Goal: Task Accomplishment & Management: Use online tool/utility

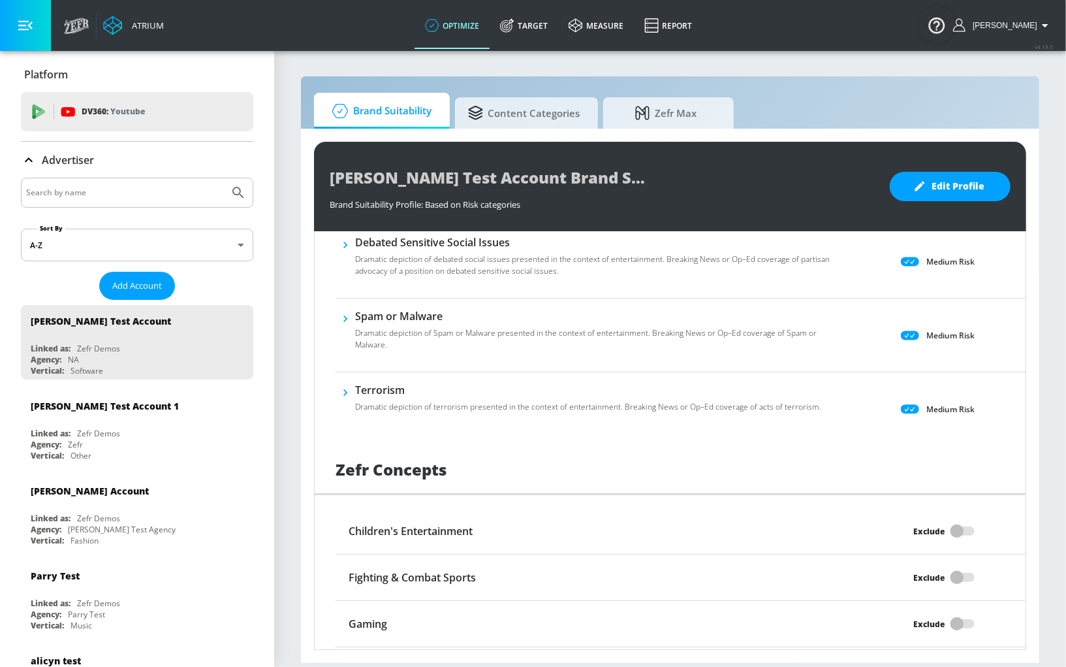
scroll to position [939, 0]
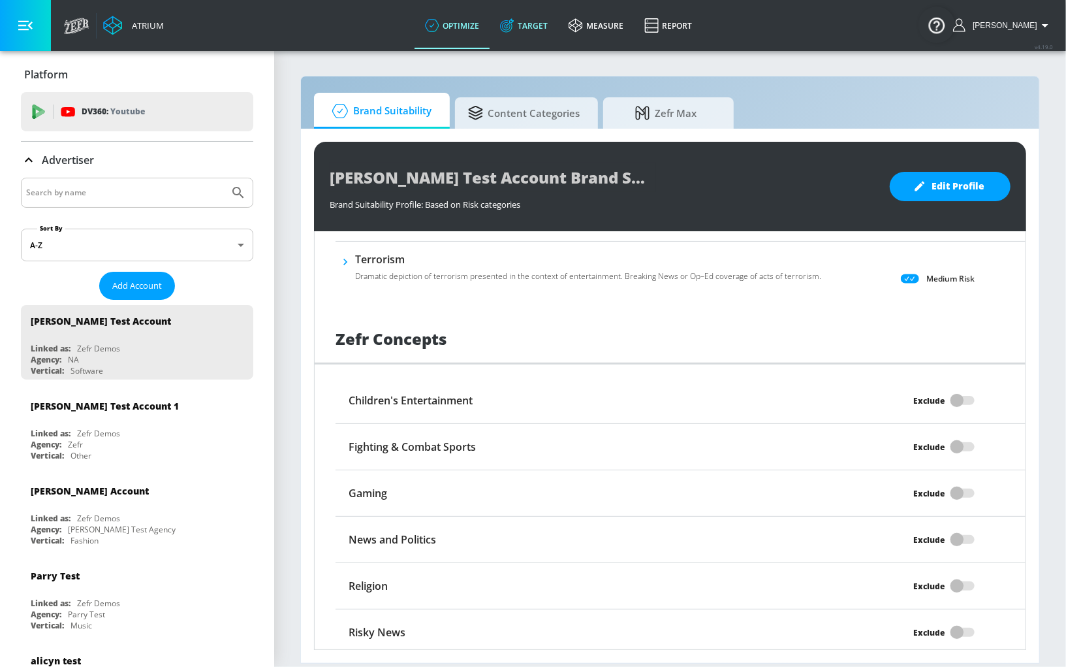
click at [514, 29] on icon at bounding box center [507, 25] width 14 height 14
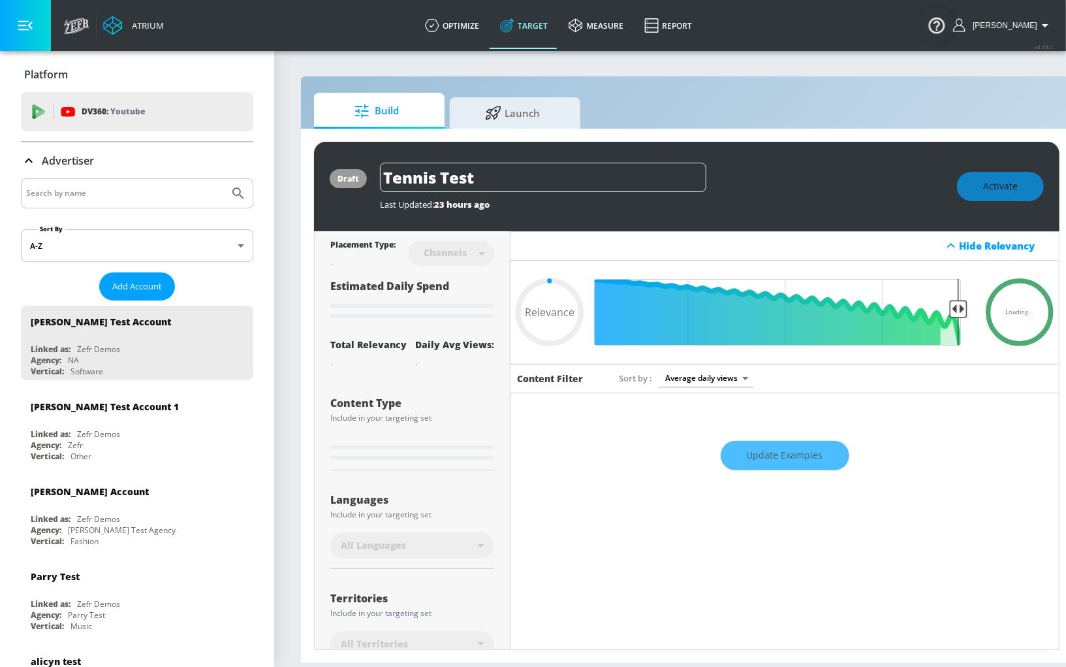
type input "0.05"
